Goal: Task Accomplishment & Management: Complete application form

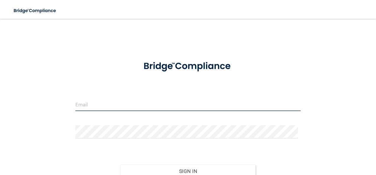
click at [87, 105] on input "email" at bounding box center [187, 104] width 225 height 13
type input "[EMAIL_ADDRESS][DOMAIN_NAME]"
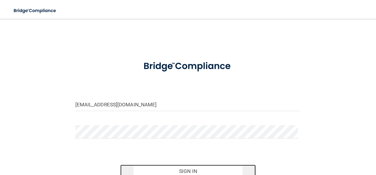
click at [194, 171] on button "Sign In" at bounding box center [187, 171] width 135 height 13
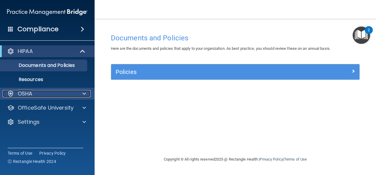
click at [79, 94] on div at bounding box center [83, 93] width 15 height 7
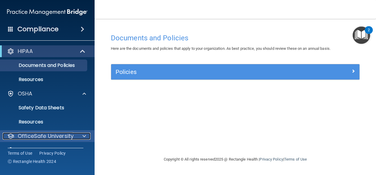
click at [82, 134] on span at bounding box center [84, 136] width 4 height 7
click at [60, 133] on p "OfficeSafe University" at bounding box center [46, 136] width 56 height 7
click at [84, 136] on span at bounding box center [84, 136] width 4 height 7
click at [54, 138] on p "OfficeSafe University" at bounding box center [46, 136] width 56 height 7
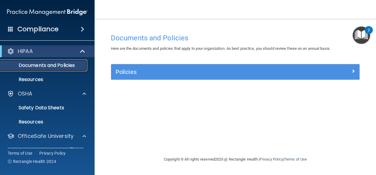
click at [37, 68] on p "Documents and Policies" at bounding box center [44, 66] width 81 height 6
click at [37, 80] on p "Resources" at bounding box center [44, 80] width 81 height 6
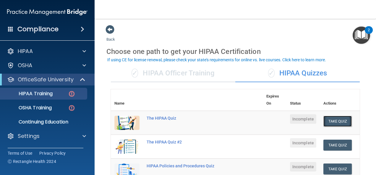
click at [327, 123] on button "Take Quiz" at bounding box center [337, 121] width 28 height 11
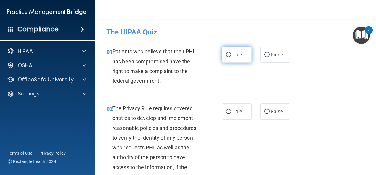
click at [226, 54] on input "True" at bounding box center [228, 55] width 5 height 4
radio input "true"
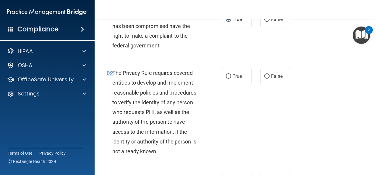
scroll to position [47, 0]
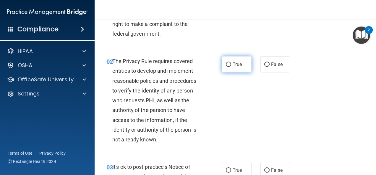
click at [227, 63] on input "True" at bounding box center [228, 65] width 5 height 4
radio input "true"
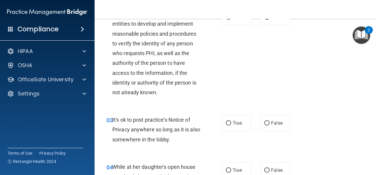
scroll to position [106, 0]
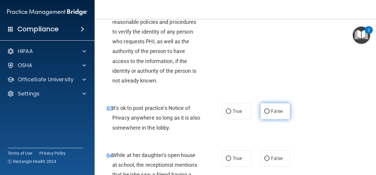
click at [265, 108] on label "False" at bounding box center [275, 111] width 30 height 16
click at [265, 110] on input "False" at bounding box center [266, 112] width 5 height 4
radio input "true"
click at [265, 108] on label "False" at bounding box center [275, 111] width 30 height 16
click at [265, 110] on input "False" at bounding box center [266, 112] width 5 height 4
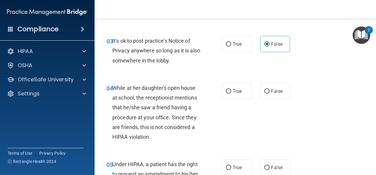
scroll to position [177, 0]
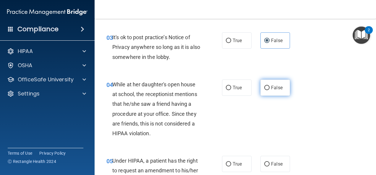
click at [265, 87] on input "False" at bounding box center [266, 88] width 5 height 4
radio input "true"
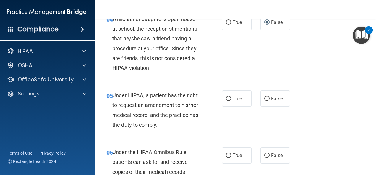
scroll to position [248, 0]
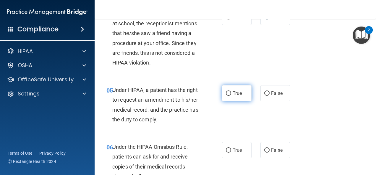
click at [226, 92] on input "True" at bounding box center [228, 94] width 5 height 4
radio input "true"
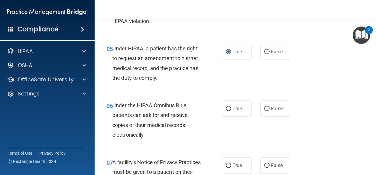
scroll to position [295, 0]
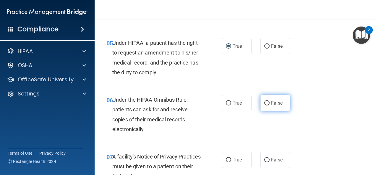
click at [264, 104] on input "False" at bounding box center [266, 103] width 5 height 4
radio input "true"
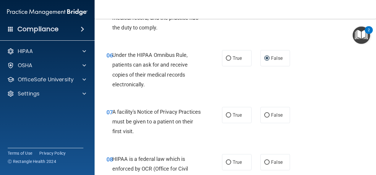
scroll to position [342, 0]
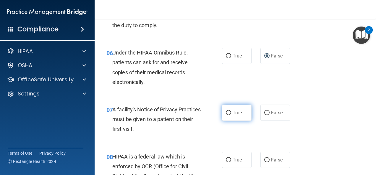
click at [226, 113] on input "True" at bounding box center [228, 113] width 5 height 4
radio input "true"
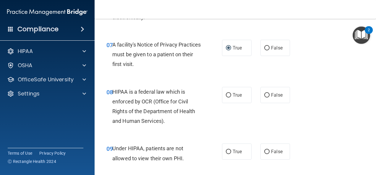
scroll to position [413, 0]
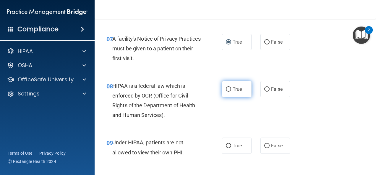
click at [226, 90] on input "True" at bounding box center [228, 89] width 5 height 4
radio input "true"
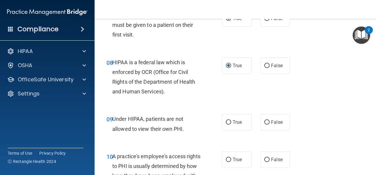
scroll to position [449, 0]
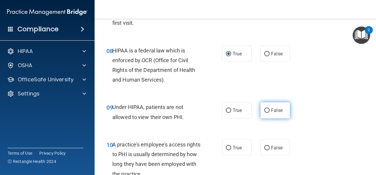
click at [264, 109] on input "False" at bounding box center [266, 111] width 5 height 4
radio input "true"
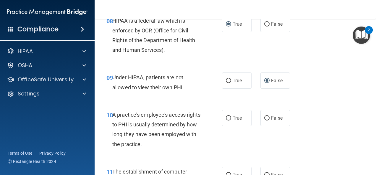
scroll to position [484, 0]
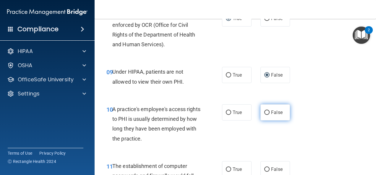
click at [265, 112] on input "False" at bounding box center [266, 113] width 5 height 4
radio input "true"
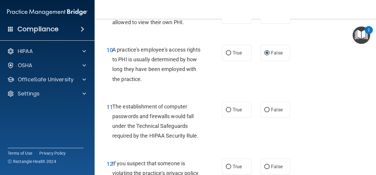
scroll to position [555, 0]
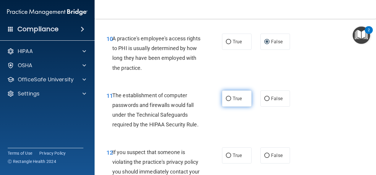
click at [226, 98] on input "True" at bounding box center [228, 99] width 5 height 4
radio input "true"
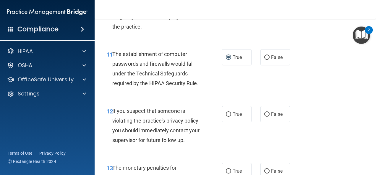
scroll to position [602, 0]
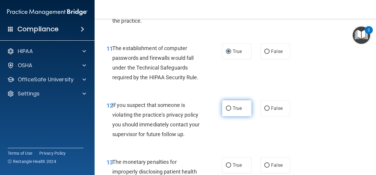
click at [226, 108] on input "True" at bounding box center [228, 109] width 5 height 4
radio input "true"
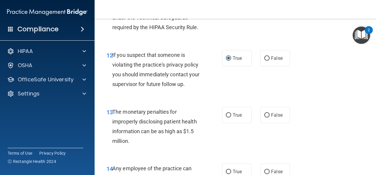
scroll to position [661, 0]
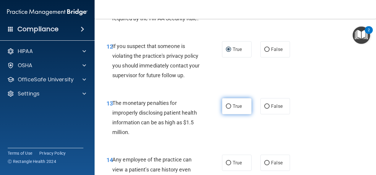
click at [228, 103] on label "True" at bounding box center [237, 106] width 30 height 16
click at [228, 105] on input "True" at bounding box center [228, 107] width 5 height 4
radio input "true"
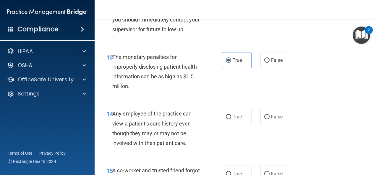
scroll to position [709, 0]
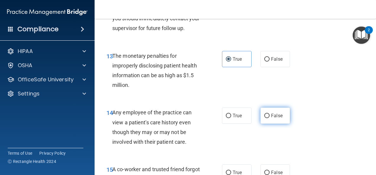
click at [264, 114] on input "False" at bounding box center [266, 116] width 5 height 4
radio input "true"
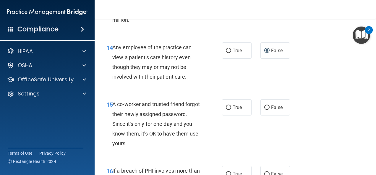
scroll to position [779, 0]
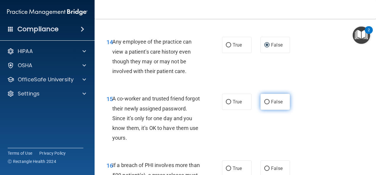
click at [265, 99] on label "False" at bounding box center [275, 102] width 30 height 16
click at [265, 100] on input "False" at bounding box center [266, 102] width 5 height 4
radio input "true"
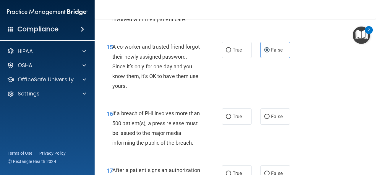
scroll to position [838, 0]
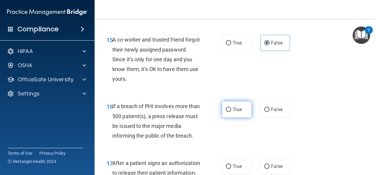
click at [227, 108] on input "True" at bounding box center [228, 110] width 5 height 4
radio input "true"
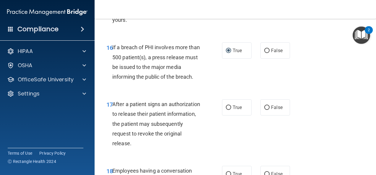
scroll to position [909, 0]
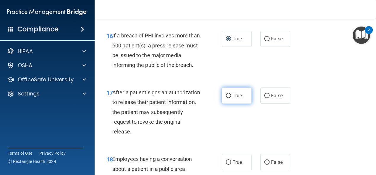
click at [226, 95] on input "True" at bounding box center [228, 96] width 5 height 4
radio input "true"
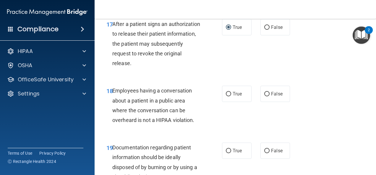
scroll to position [980, 0]
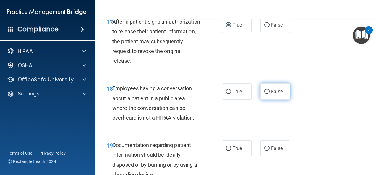
click at [265, 92] on input "False" at bounding box center [266, 92] width 5 height 4
radio input "true"
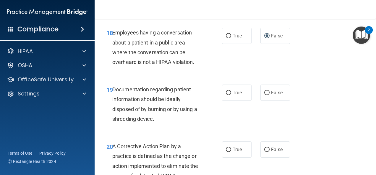
scroll to position [1047, 0]
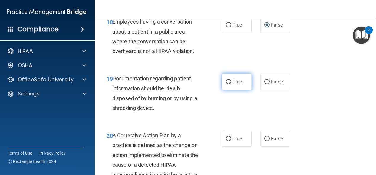
click at [226, 82] on input "True" at bounding box center [228, 82] width 5 height 4
radio input "true"
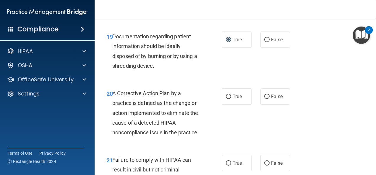
scroll to position [1094, 0]
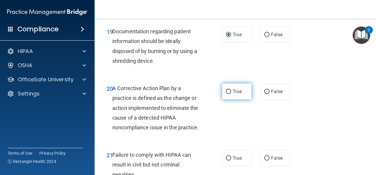
click at [227, 90] on input "True" at bounding box center [228, 92] width 5 height 4
radio input "true"
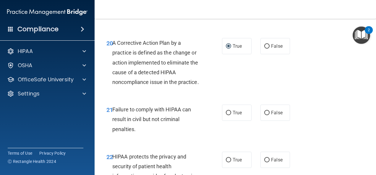
scroll to position [1141, 0]
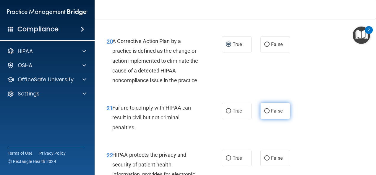
click at [264, 114] on input "False" at bounding box center [266, 111] width 5 height 4
radio input "true"
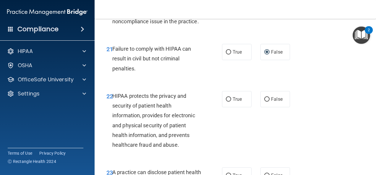
scroll to position [1212, 0]
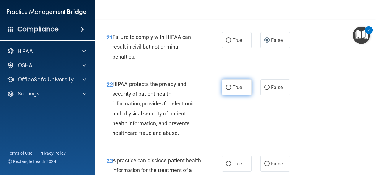
click at [227, 90] on input "True" at bounding box center [228, 88] width 5 height 4
radio input "true"
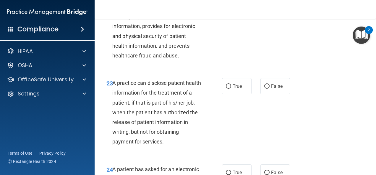
scroll to position [1295, 0]
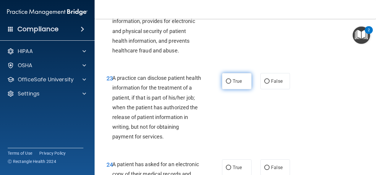
click at [227, 84] on input "True" at bounding box center [228, 81] width 5 height 4
radio input "true"
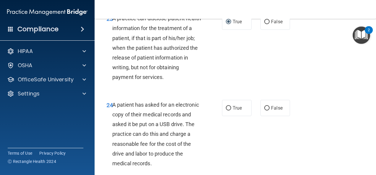
scroll to position [1366, 0]
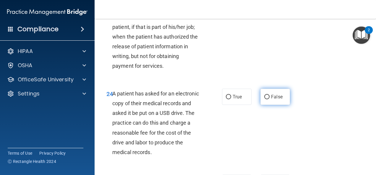
click at [262, 104] on label "False" at bounding box center [275, 97] width 30 height 16
click at [264, 99] on input "False" at bounding box center [266, 97] width 5 height 4
radio input "true"
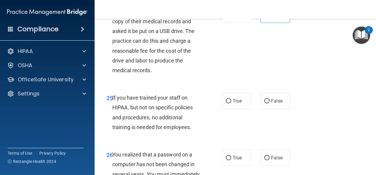
scroll to position [1460, 0]
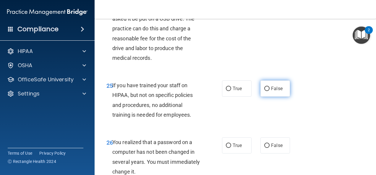
click at [264, 91] on input "False" at bounding box center [266, 89] width 5 height 4
radio input "true"
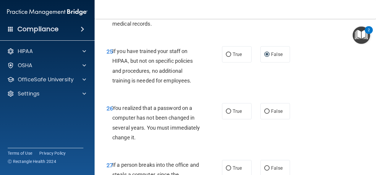
scroll to position [1496, 0]
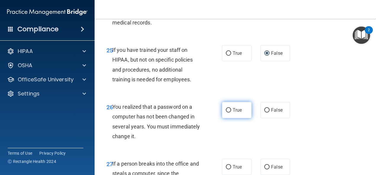
click at [227, 113] on input "True" at bounding box center [228, 110] width 5 height 4
radio input "true"
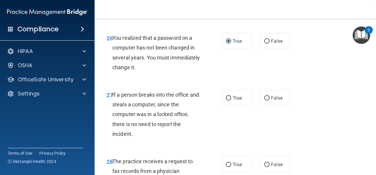
scroll to position [1566, 0]
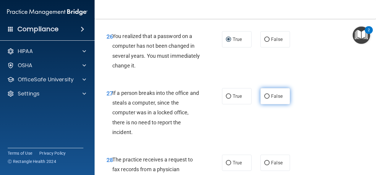
click at [264, 99] on input "False" at bounding box center [266, 96] width 5 height 4
radio input "true"
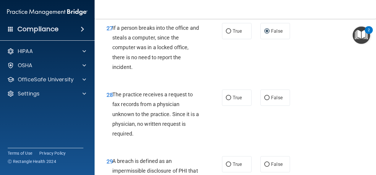
scroll to position [1637, 0]
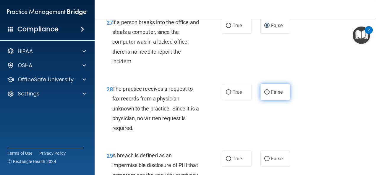
click at [278, 97] on label "False" at bounding box center [275, 92] width 30 height 16
click at [269, 95] on input "False" at bounding box center [266, 92] width 5 height 4
radio input "true"
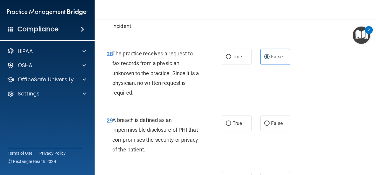
scroll to position [1685, 0]
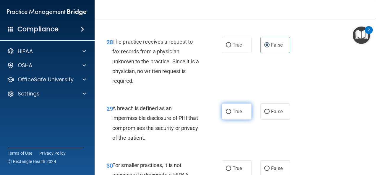
click at [229, 120] on label "True" at bounding box center [237, 112] width 30 height 16
click at [229, 114] on input "True" at bounding box center [228, 112] width 5 height 4
radio input "true"
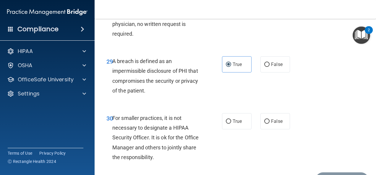
scroll to position [1744, 0]
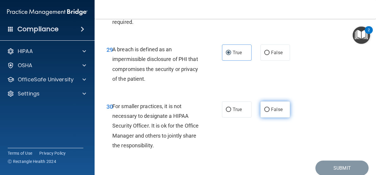
click at [265, 112] on input "False" at bounding box center [266, 110] width 5 height 4
radio input "true"
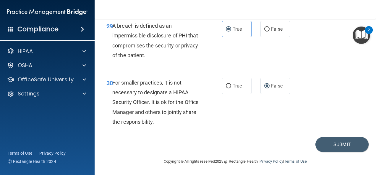
scroll to position [1777, 0]
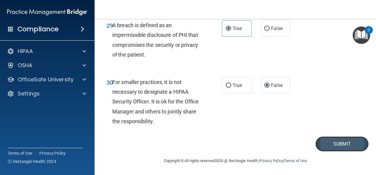
click at [344, 142] on button "Submit" at bounding box center [341, 144] width 53 height 15
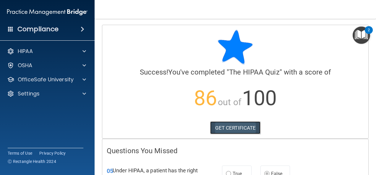
click at [241, 126] on link "GET CERTIFICATE" at bounding box center [235, 128] width 50 height 13
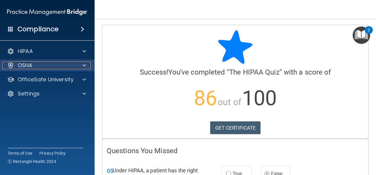
click at [82, 66] on span at bounding box center [84, 65] width 4 height 7
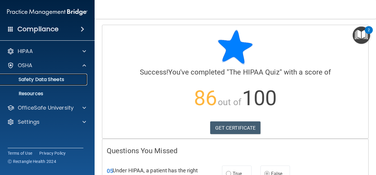
click at [57, 78] on p "Safety Data Sheets" at bounding box center [44, 80] width 81 height 6
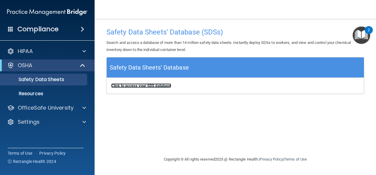
click at [129, 84] on b "Click to access your SDS database" at bounding box center [141, 86] width 60 height 4
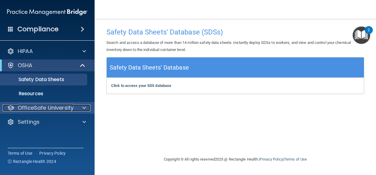
click at [84, 107] on span at bounding box center [84, 108] width 4 height 7
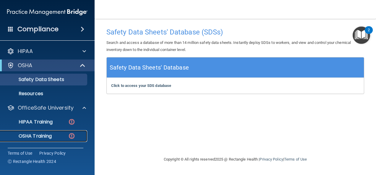
click at [45, 135] on p "OSHA Training" at bounding box center [28, 136] width 48 height 6
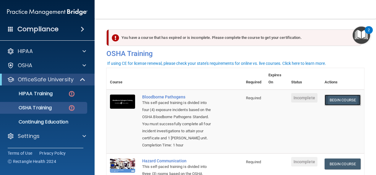
click at [345, 102] on link "Begin Course" at bounding box center [342, 100] width 36 height 11
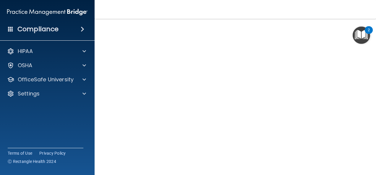
scroll to position [26, 0]
drag, startPoint x: 358, startPoint y: 98, endPoint x: 361, endPoint y: 139, distance: 41.1
click at [361, 139] on main "Bloodborne Pathogens Training This course doesn’t expire until . Are you sure y…" at bounding box center [234, 97] width 281 height 156
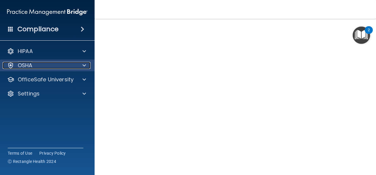
click at [86, 66] on span at bounding box center [84, 65] width 4 height 7
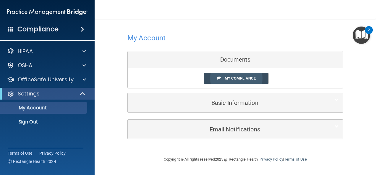
click at [238, 79] on span "My Compliance" at bounding box center [239, 78] width 31 height 4
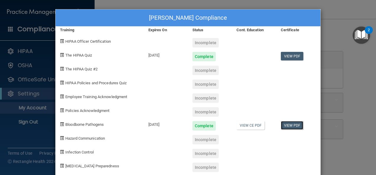
click at [288, 123] on link "View PDF" at bounding box center [291, 125] width 23 height 9
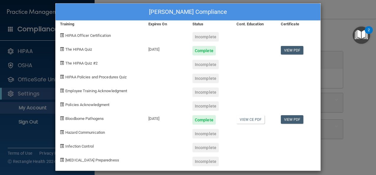
scroll to position [10, 0]
